Goal: Task Accomplishment & Management: Complete application form

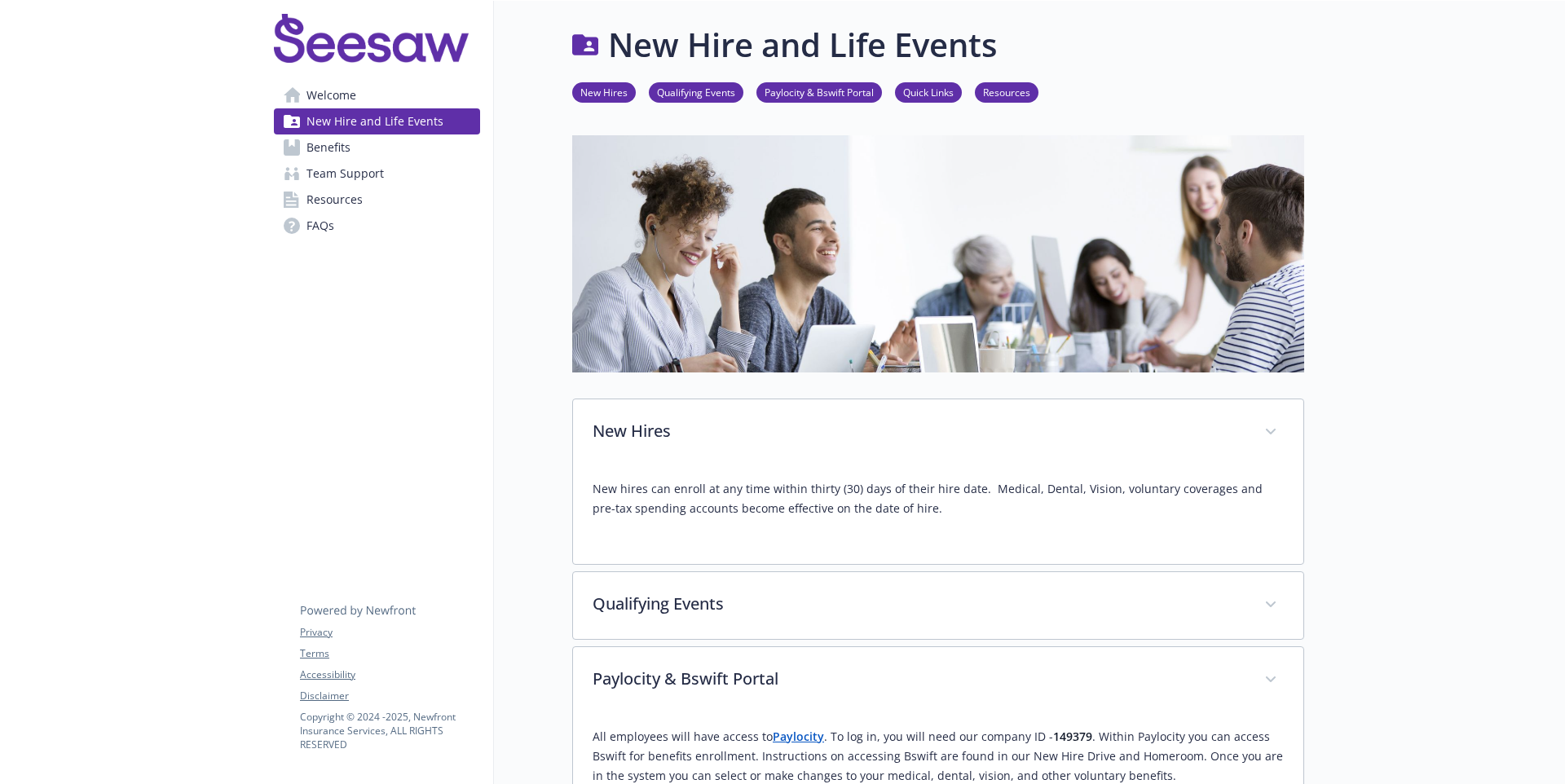
scroll to position [139, 0]
